Goal: Task Accomplishment & Management: Use online tool/utility

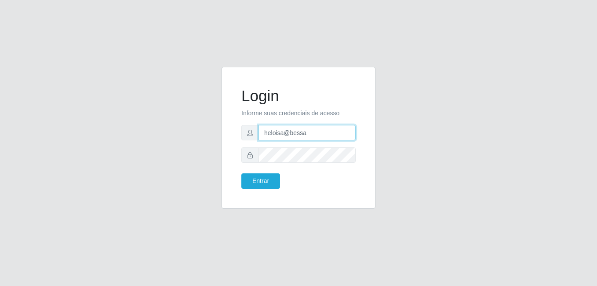
click at [320, 129] on input "heloisa@bessa" at bounding box center [306, 132] width 97 height 15
type input "Yohanna@bessa"
click at [257, 189] on div "Login Informe suas credenciais de acesso [PERSON_NAME] Entrar" at bounding box center [298, 138] width 132 height 120
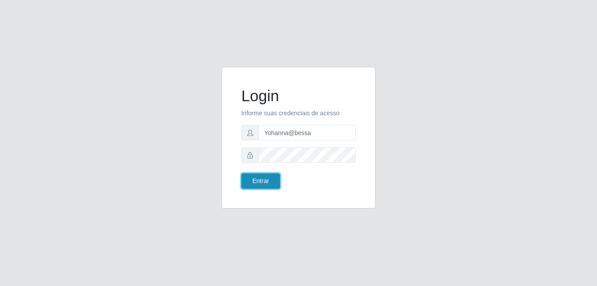
click at [258, 184] on button "Entrar" at bounding box center [260, 180] width 39 height 15
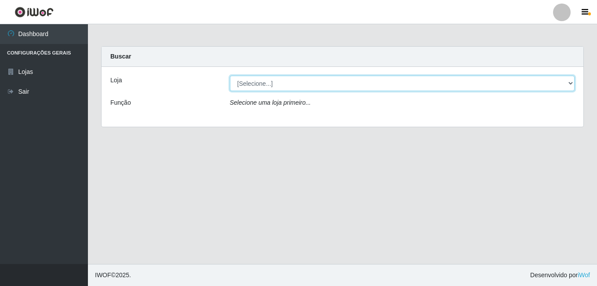
click at [569, 84] on select "[Selecione...] Bemais Supermercados - B9 Bessa" at bounding box center [402, 83] width 345 height 15
select select "410"
click at [230, 76] on select "[Selecione...] Bemais Supermercados - B9 Bessa" at bounding box center [402, 83] width 345 height 15
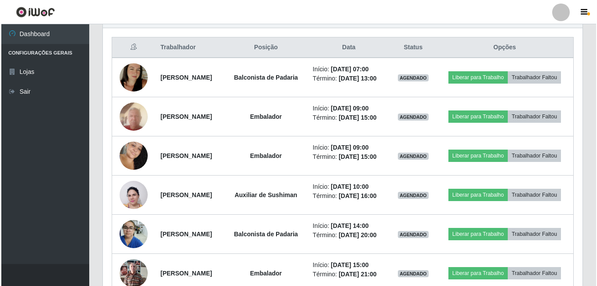
scroll to position [308, 0]
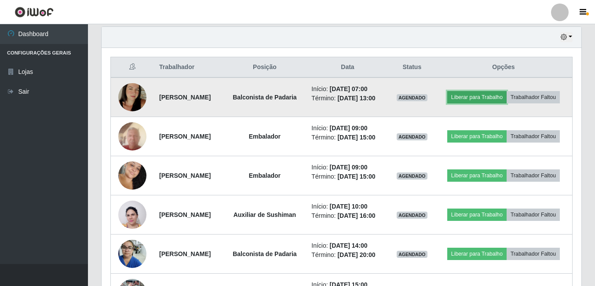
click at [506, 91] on button "Liberar para Trabalho" at bounding box center [476, 97] width 59 height 12
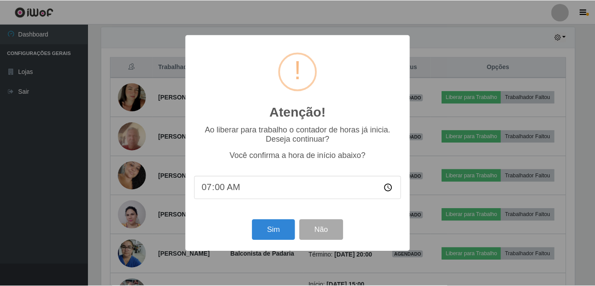
scroll to position [182, 475]
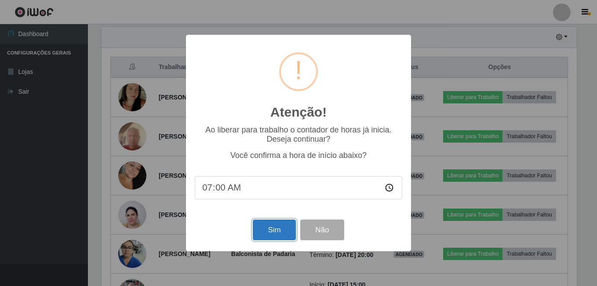
click at [278, 229] on button "Sim" at bounding box center [274, 229] width 43 height 21
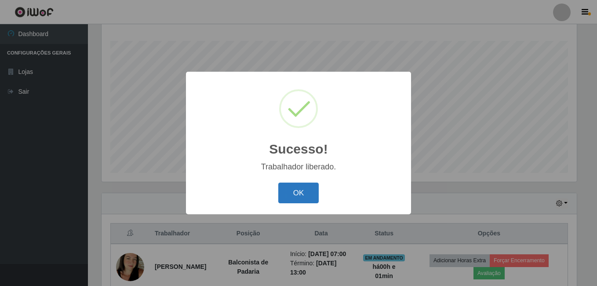
click at [293, 195] on button "OK" at bounding box center [298, 192] width 41 height 21
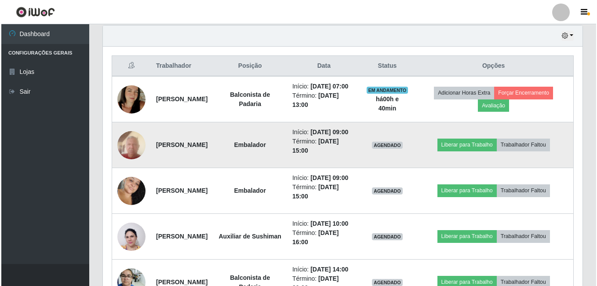
scroll to position [295, 0]
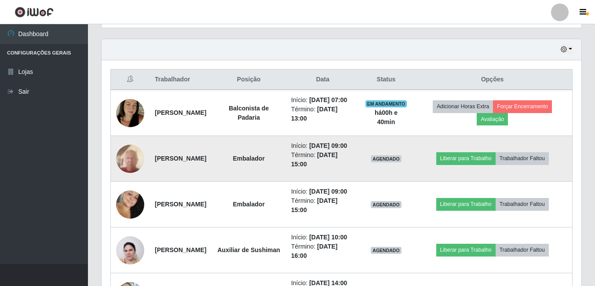
click at [127, 176] on img at bounding box center [130, 158] width 28 height 37
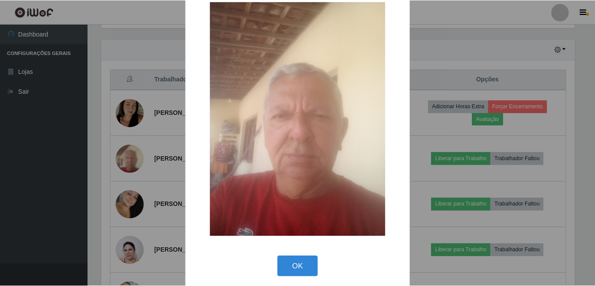
scroll to position [25, 0]
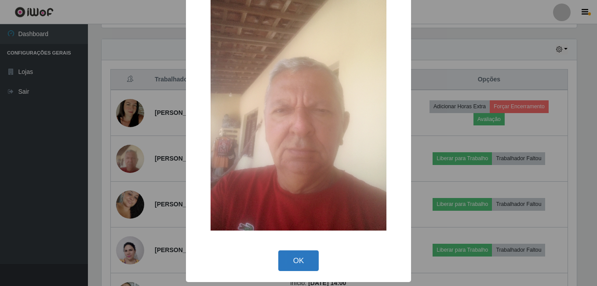
click at [292, 259] on button "OK" at bounding box center [298, 260] width 41 height 21
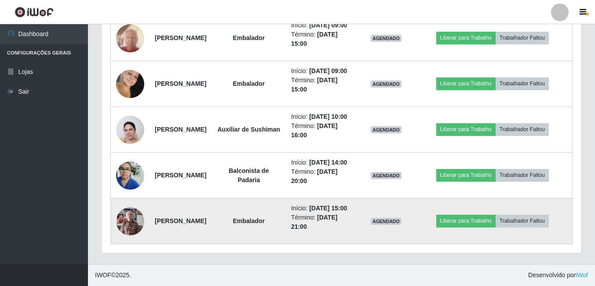
scroll to position [471, 0]
click at [124, 210] on img at bounding box center [130, 220] width 28 height 37
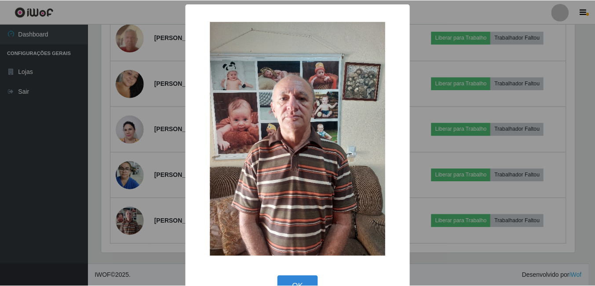
scroll to position [25, 0]
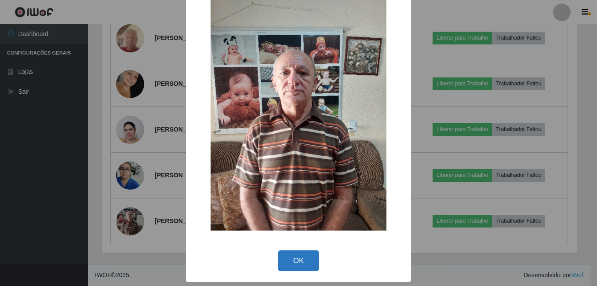
click at [303, 262] on button "OK" at bounding box center [298, 260] width 41 height 21
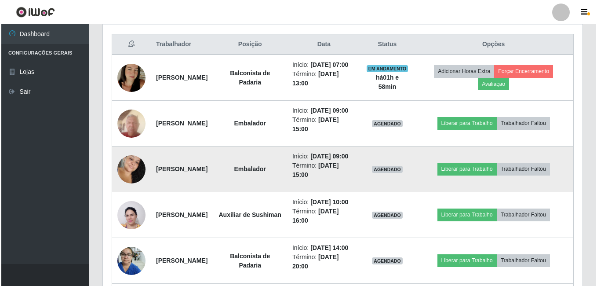
scroll to position [339, 0]
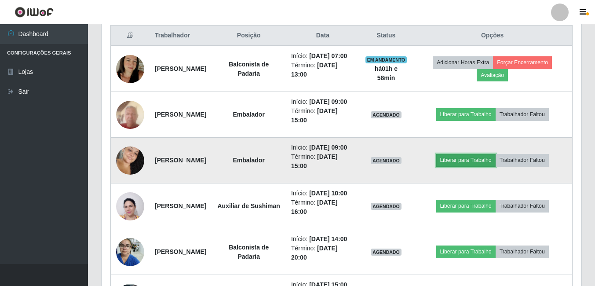
click at [487, 166] on button "Liberar para Trabalho" at bounding box center [465, 160] width 59 height 12
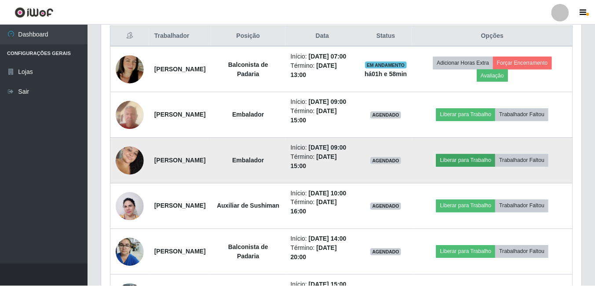
scroll to position [182, 475]
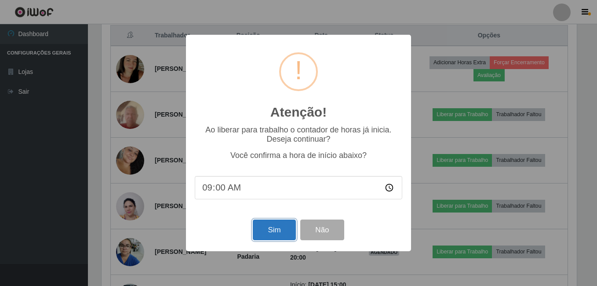
click at [267, 228] on button "Sim" at bounding box center [274, 229] width 43 height 21
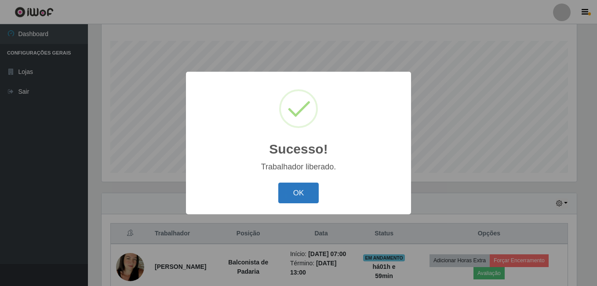
click at [301, 199] on button "OK" at bounding box center [298, 192] width 41 height 21
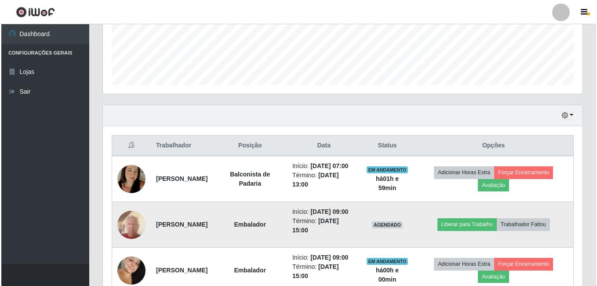
scroll to position [273, 0]
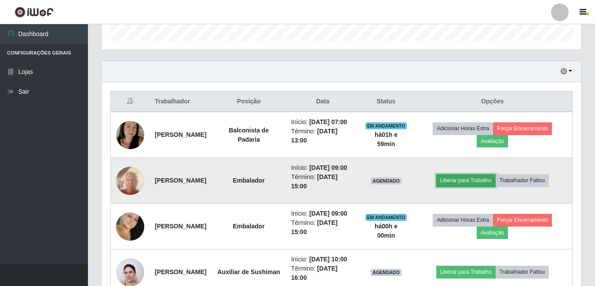
click at [461, 186] on button "Liberar para Trabalho" at bounding box center [465, 180] width 59 height 12
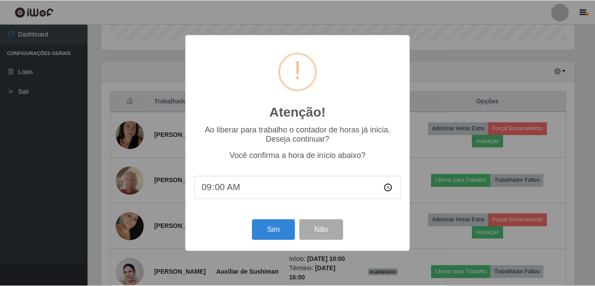
scroll to position [182, 475]
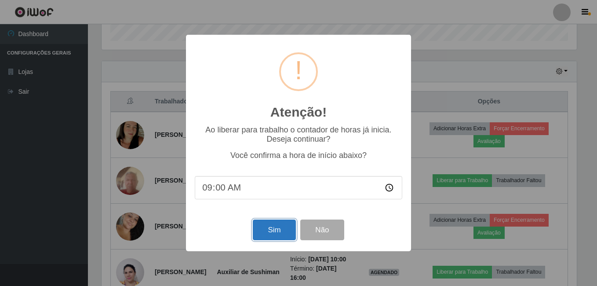
click at [269, 229] on button "Sim" at bounding box center [274, 229] width 43 height 21
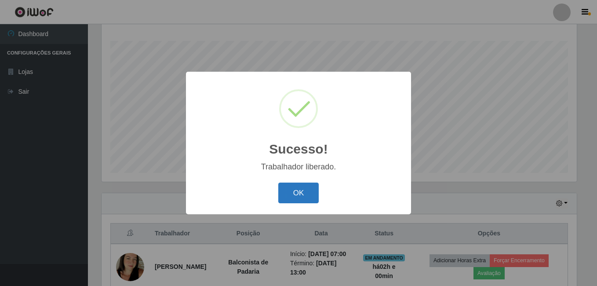
click at [298, 193] on button "OK" at bounding box center [298, 192] width 41 height 21
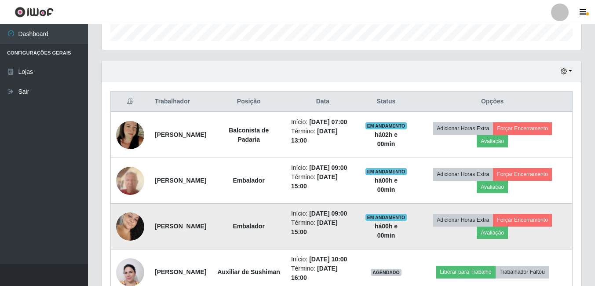
scroll to position [317, 0]
